Goal: Task Accomplishment & Management: Use online tool/utility

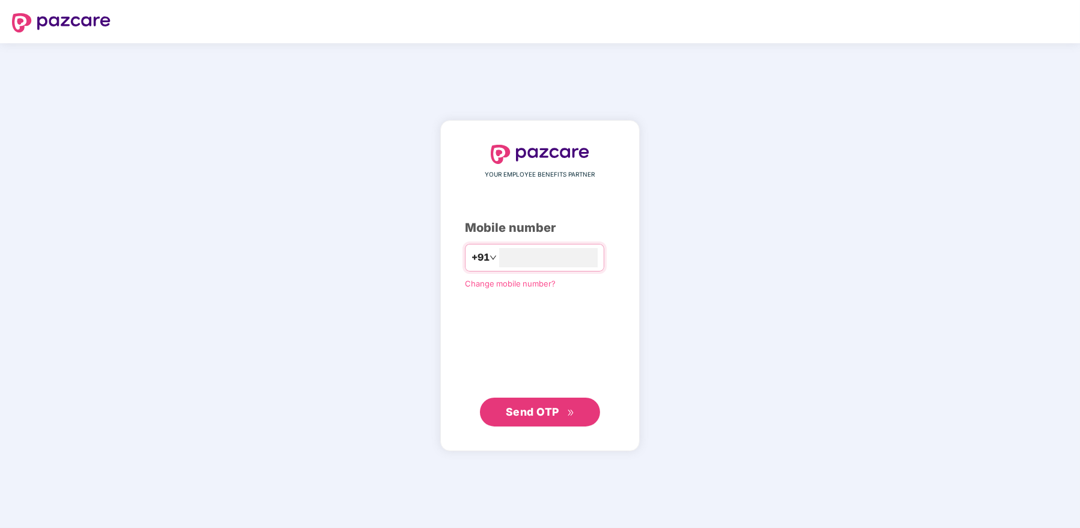
type input "**********"
click at [544, 412] on span "Send OTP" at bounding box center [532, 412] width 53 height 13
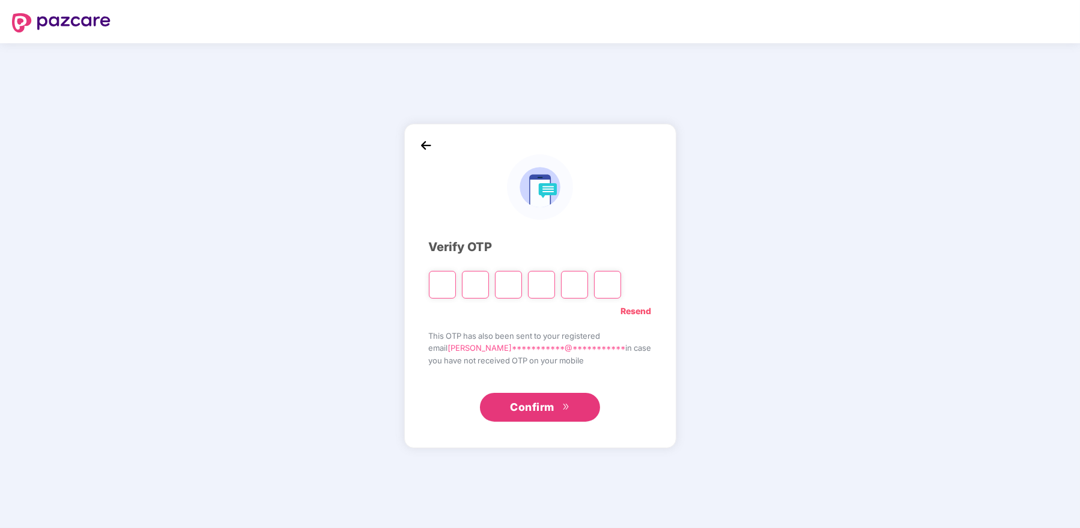
click at [479, 314] on div "Resend" at bounding box center [540, 308] width 223 height 19
click at [456, 292] on input "Please enter verification code. Digit 1" at bounding box center [442, 285] width 27 height 28
type input "*"
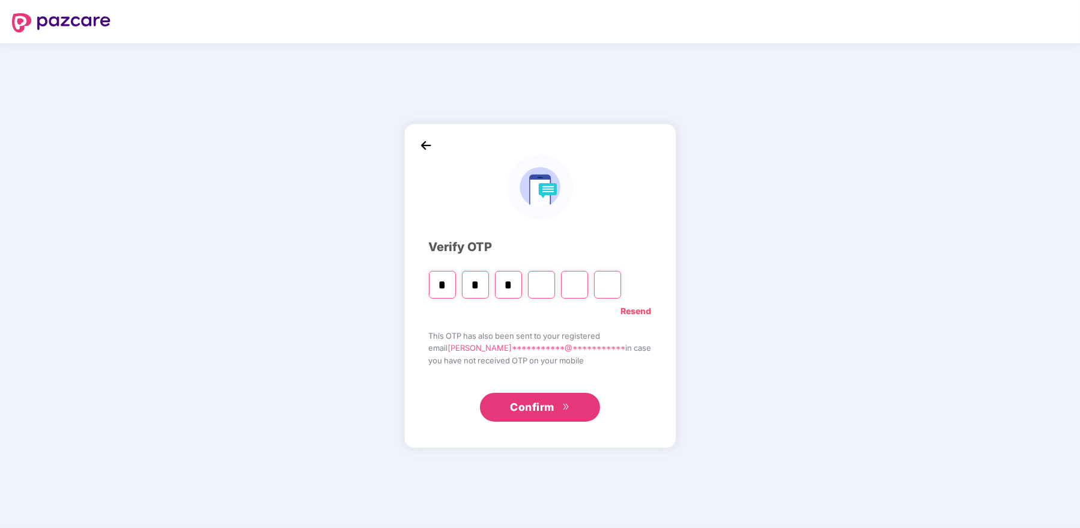
type input "*"
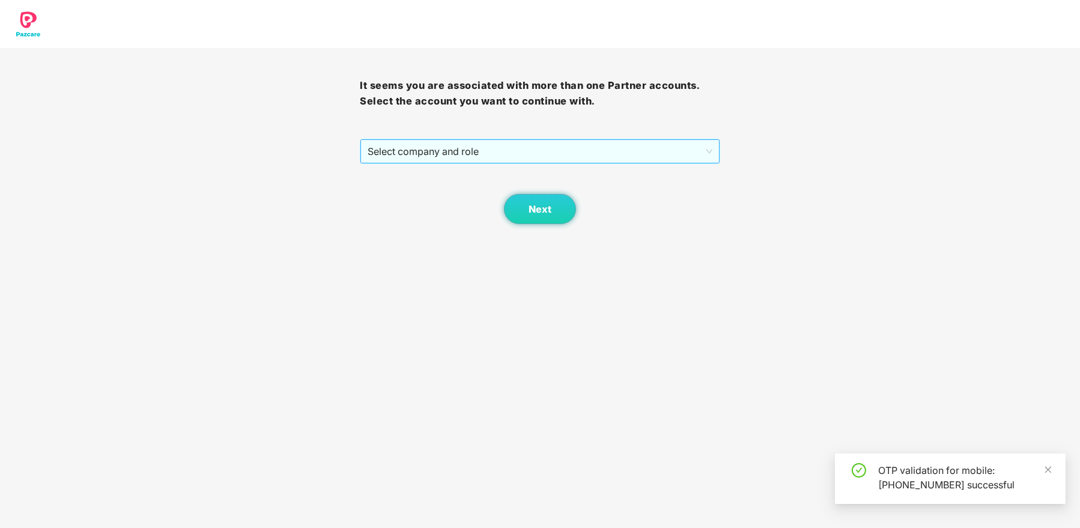
click at [475, 150] on span "Select company and role" at bounding box center [540, 151] width 344 height 23
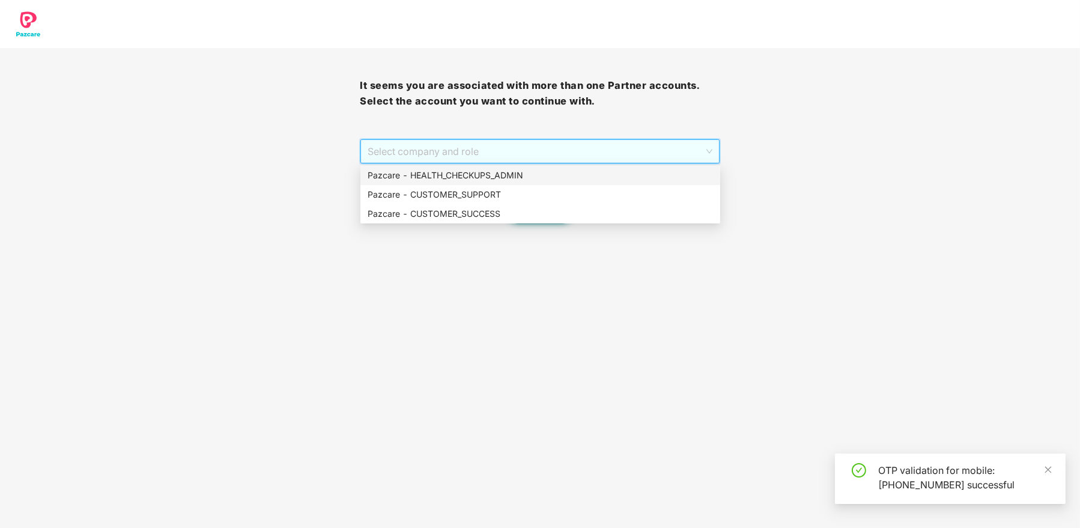
click at [482, 177] on div "Pazcare - HEALTH_CHECKUPS_ADMIN" at bounding box center [541, 175] width 346 height 13
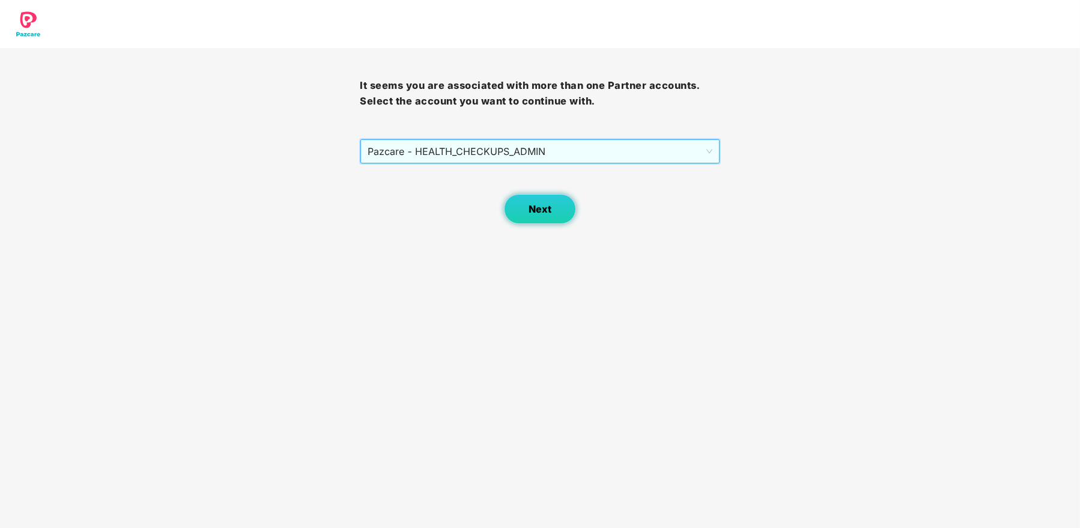
click at [541, 208] on span "Next" at bounding box center [540, 209] width 23 height 11
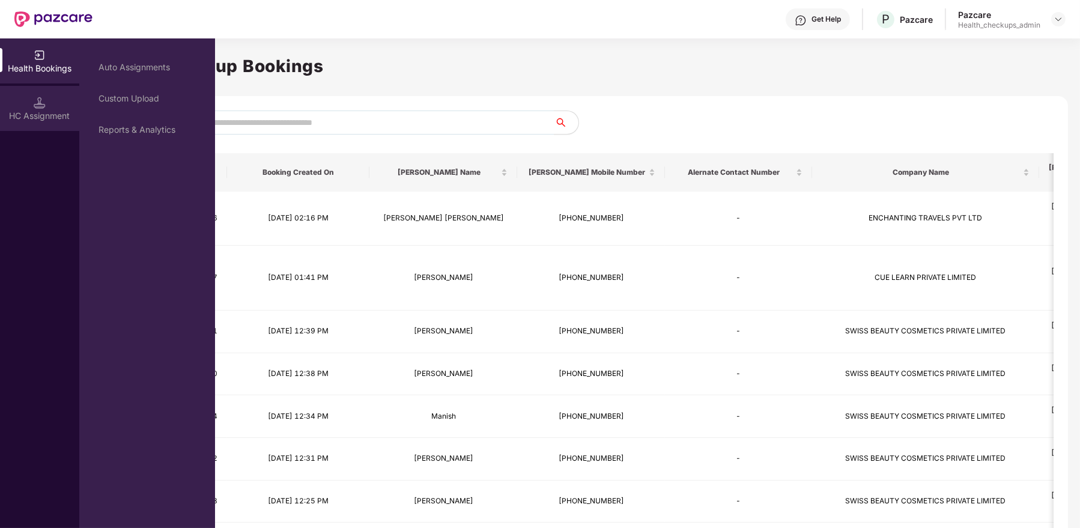
click at [41, 114] on div "HC Assignment" at bounding box center [39, 116] width 79 height 12
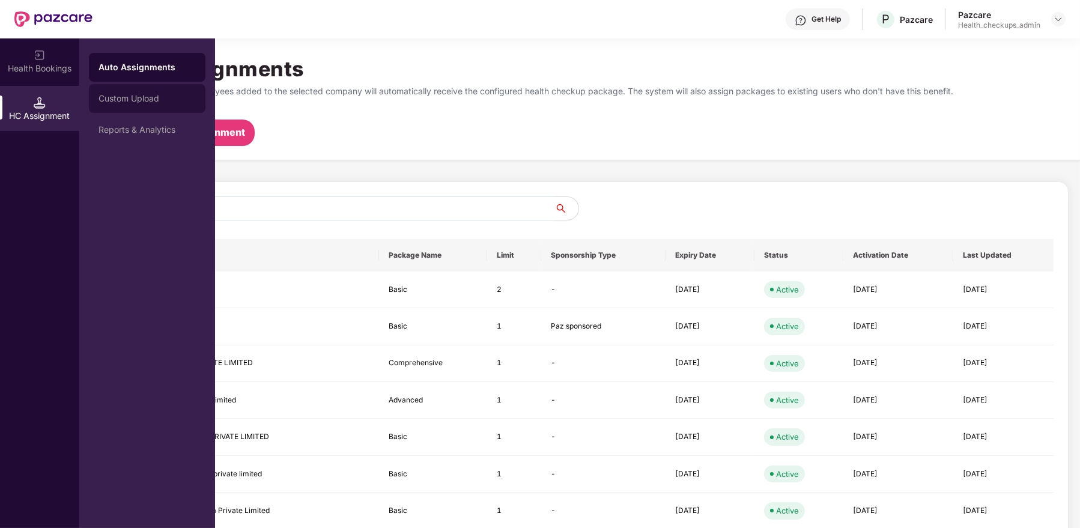
click at [129, 105] on div "Custom Upload" at bounding box center [147, 98] width 117 height 29
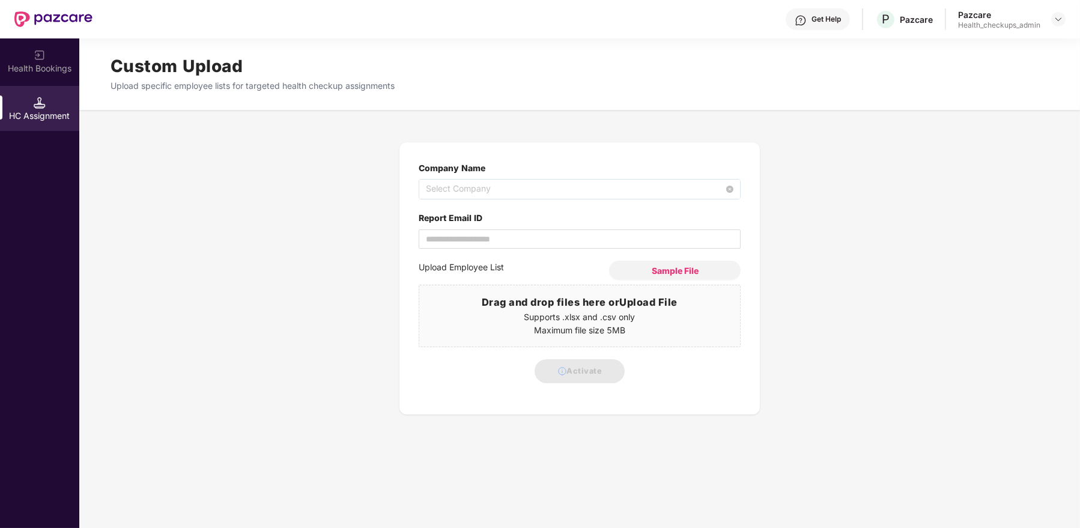
click at [528, 192] on span "Select Company" at bounding box center [580, 189] width 308 height 19
type input "*****"
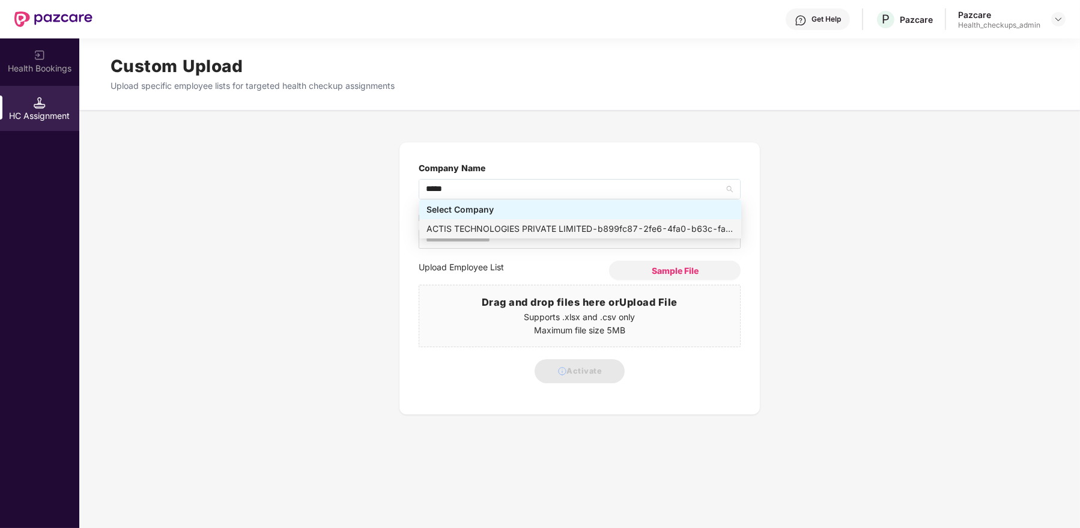
click at [565, 227] on div "ACTIS TECHNOLOGIES PRIVATE LIMITED - b899fc87-2fe6-4fa0-b63c-fac8dfe9deb5" at bounding box center [581, 228] width 308 height 13
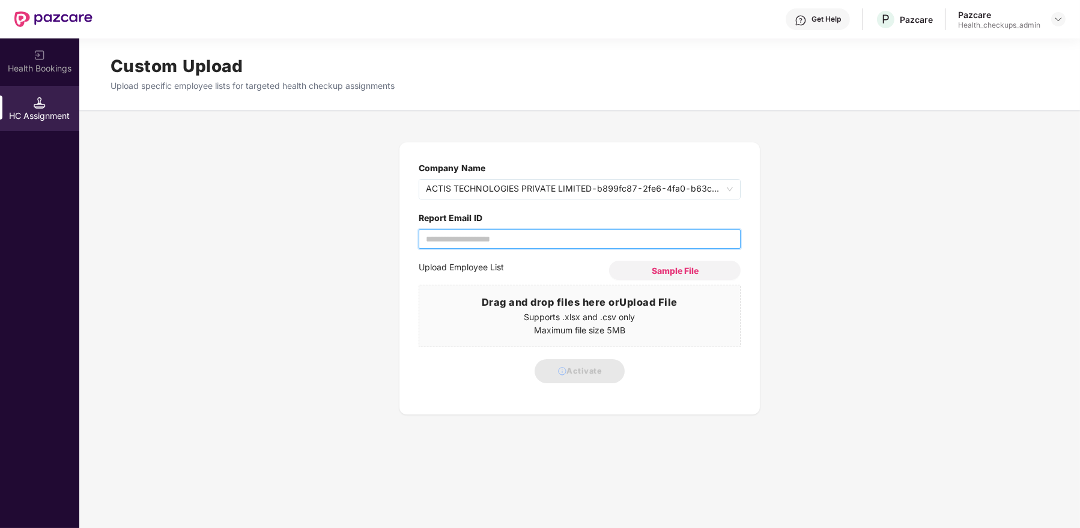
click at [495, 234] on input "Report Email ID" at bounding box center [580, 239] width 322 height 19
type input "**********"
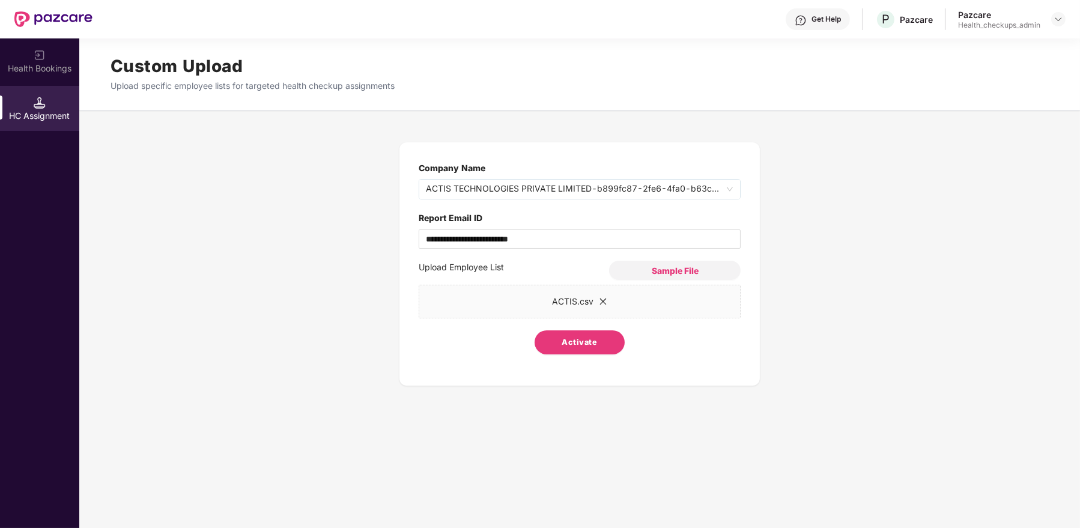
click at [572, 347] on span "Activate" at bounding box center [579, 343] width 35 height 12
